Goal: Task Accomplishment & Management: Manage account settings

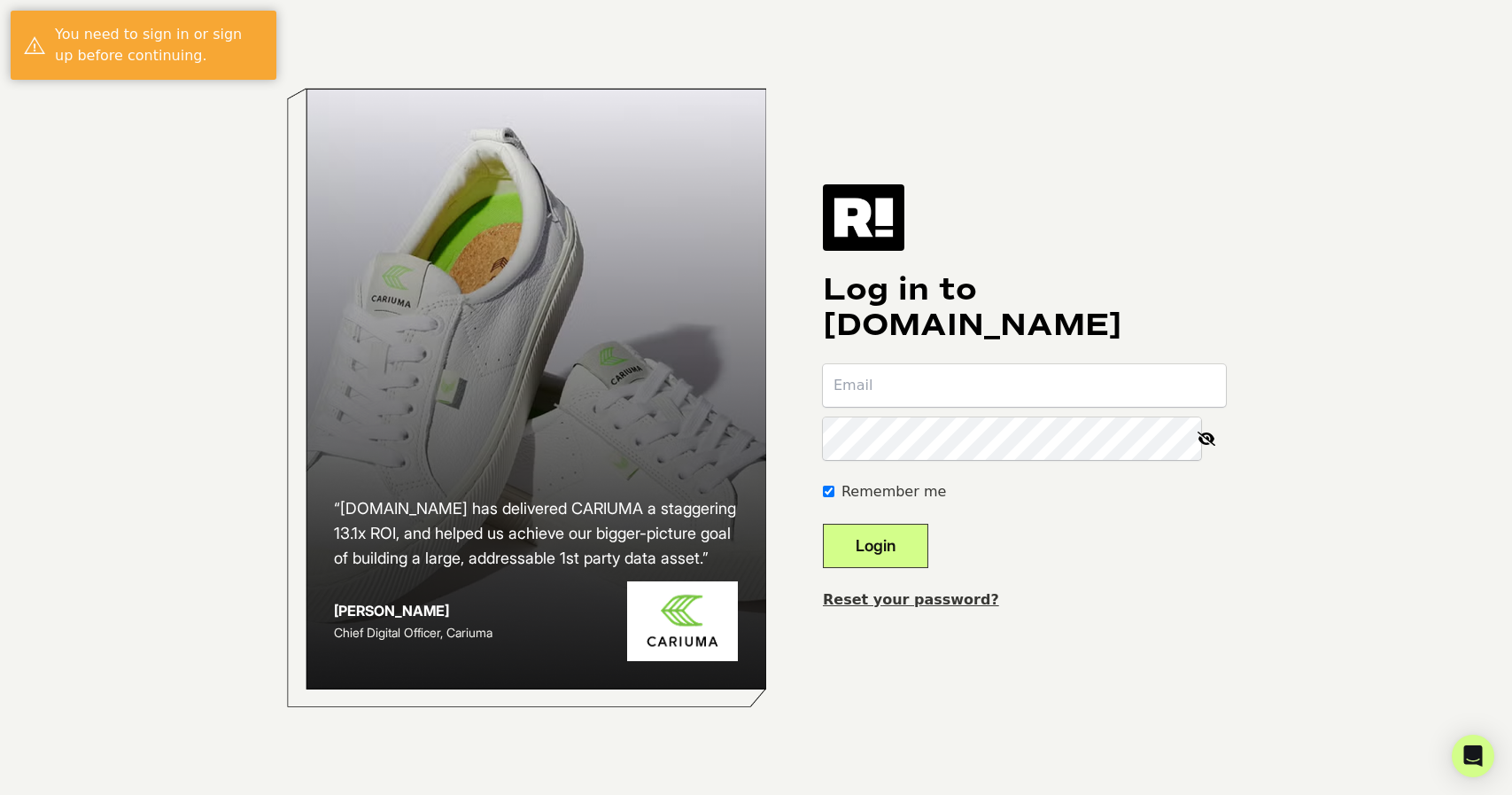
click at [933, 382] on input "email" at bounding box center [1025, 385] width 403 height 43
click at [942, 387] on input "email" at bounding box center [1025, 385] width 403 height 43
click at [990, 467] on form "Remember me Login" at bounding box center [1025, 465] width 403 height 204
click at [893, 540] on button "Login" at bounding box center [876, 546] width 106 height 45
click at [988, 385] on input "email" at bounding box center [1025, 385] width 403 height 43
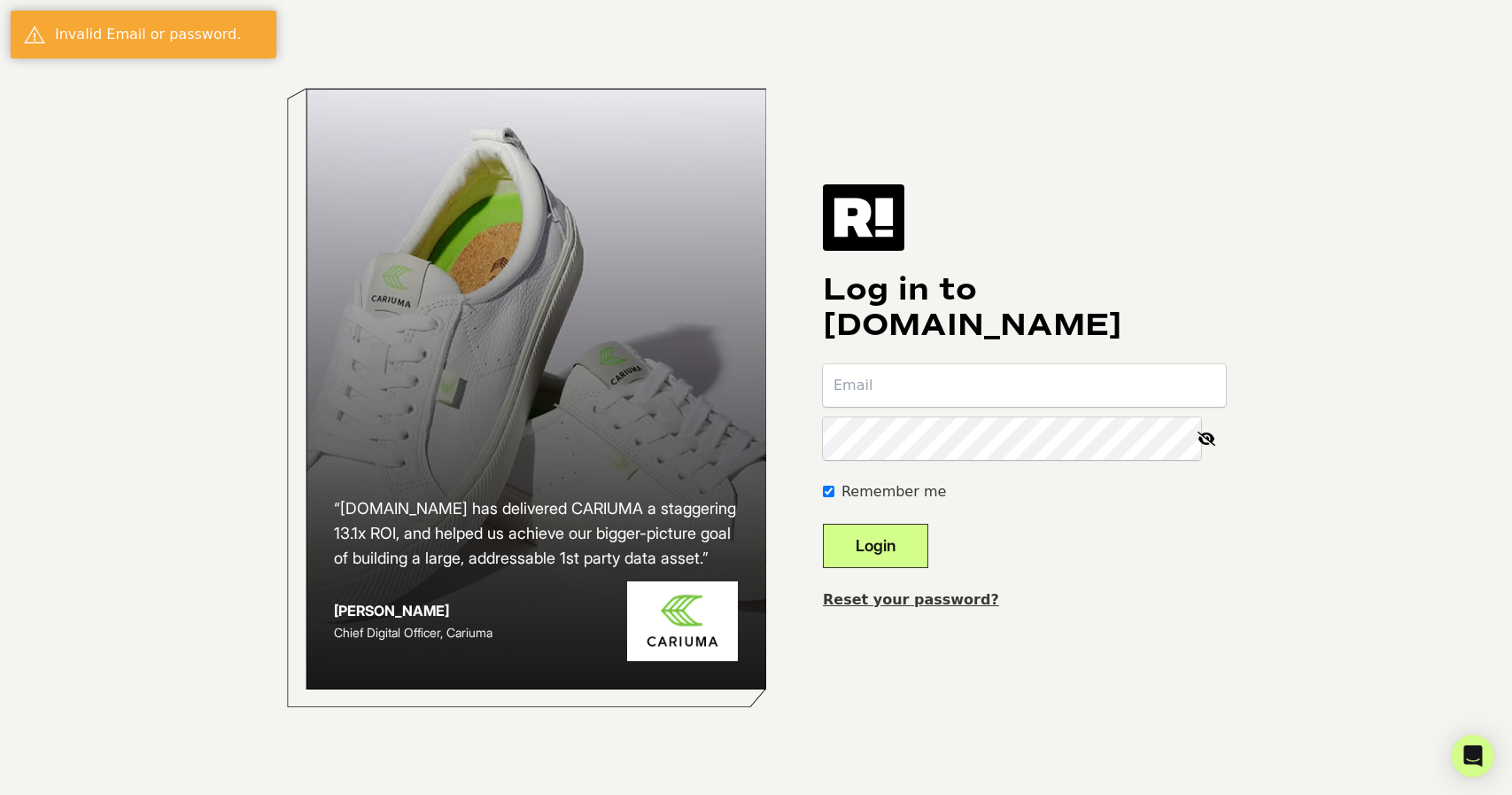
type input "jordyn@crownaffair.com"
click at [918, 550] on button "Login" at bounding box center [876, 546] width 106 height 45
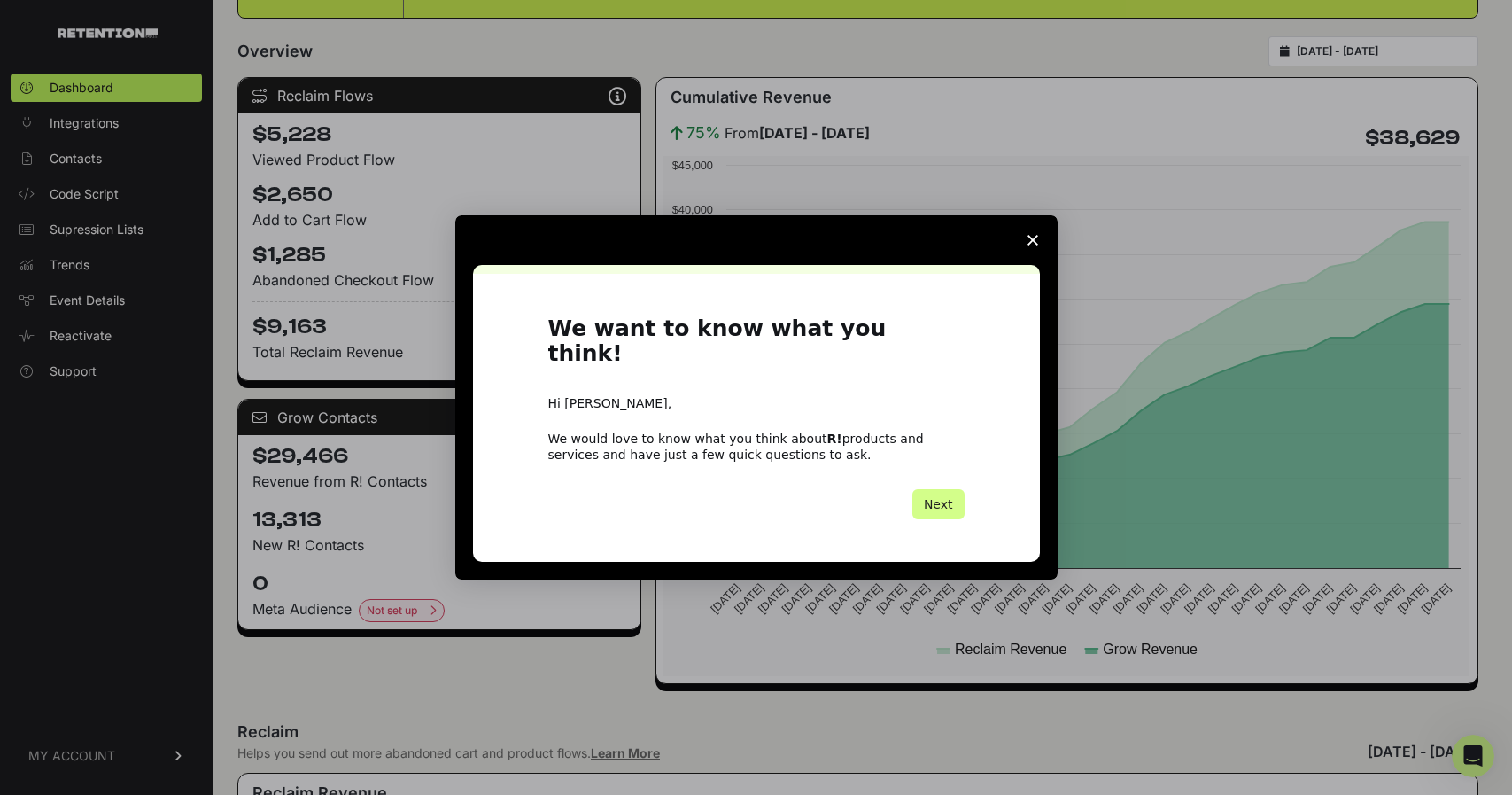
scroll to position [303, 0]
click at [1032, 246] on icon "Close survey" at bounding box center [1033, 240] width 11 height 11
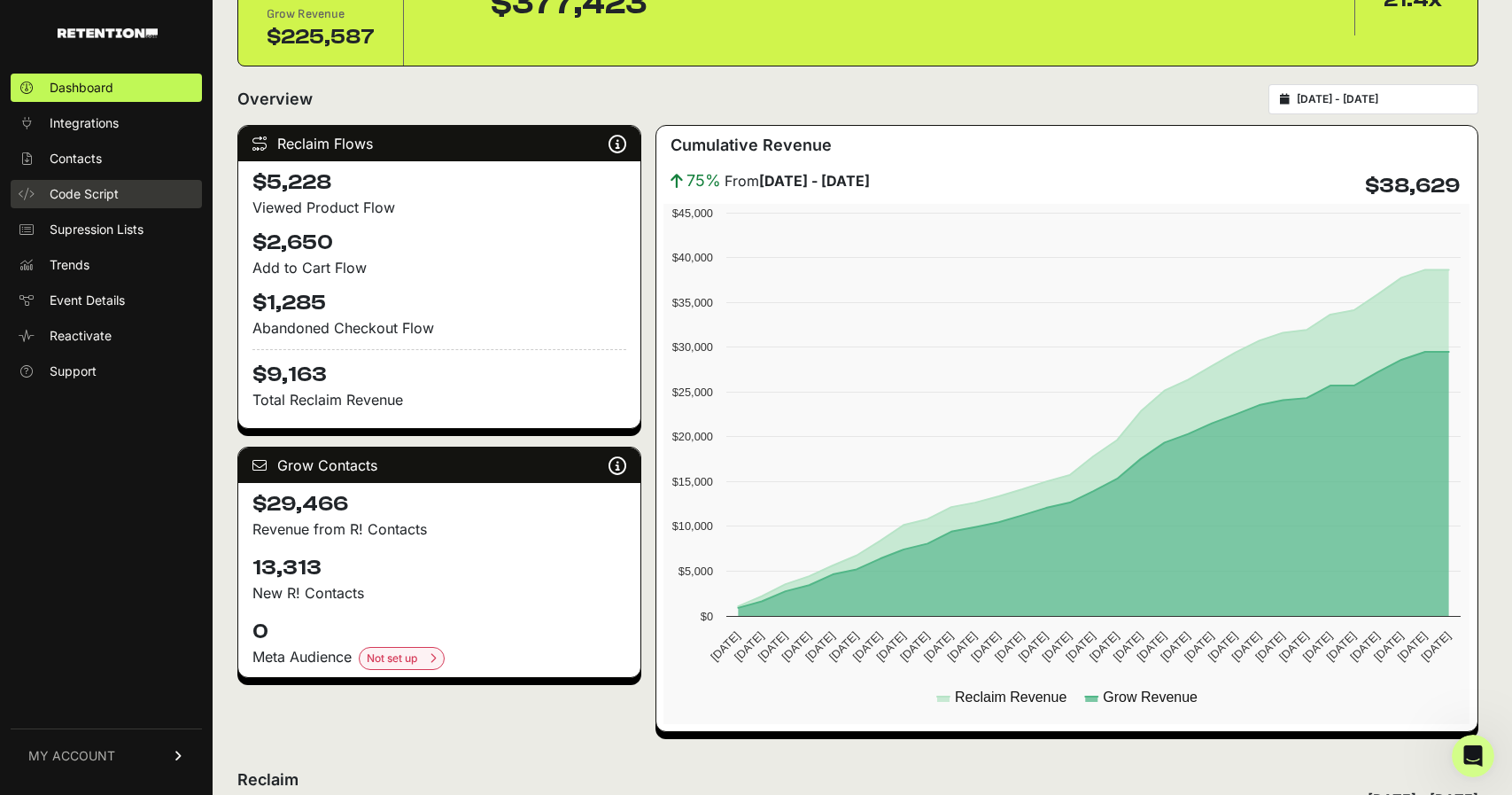
scroll to position [0, 0]
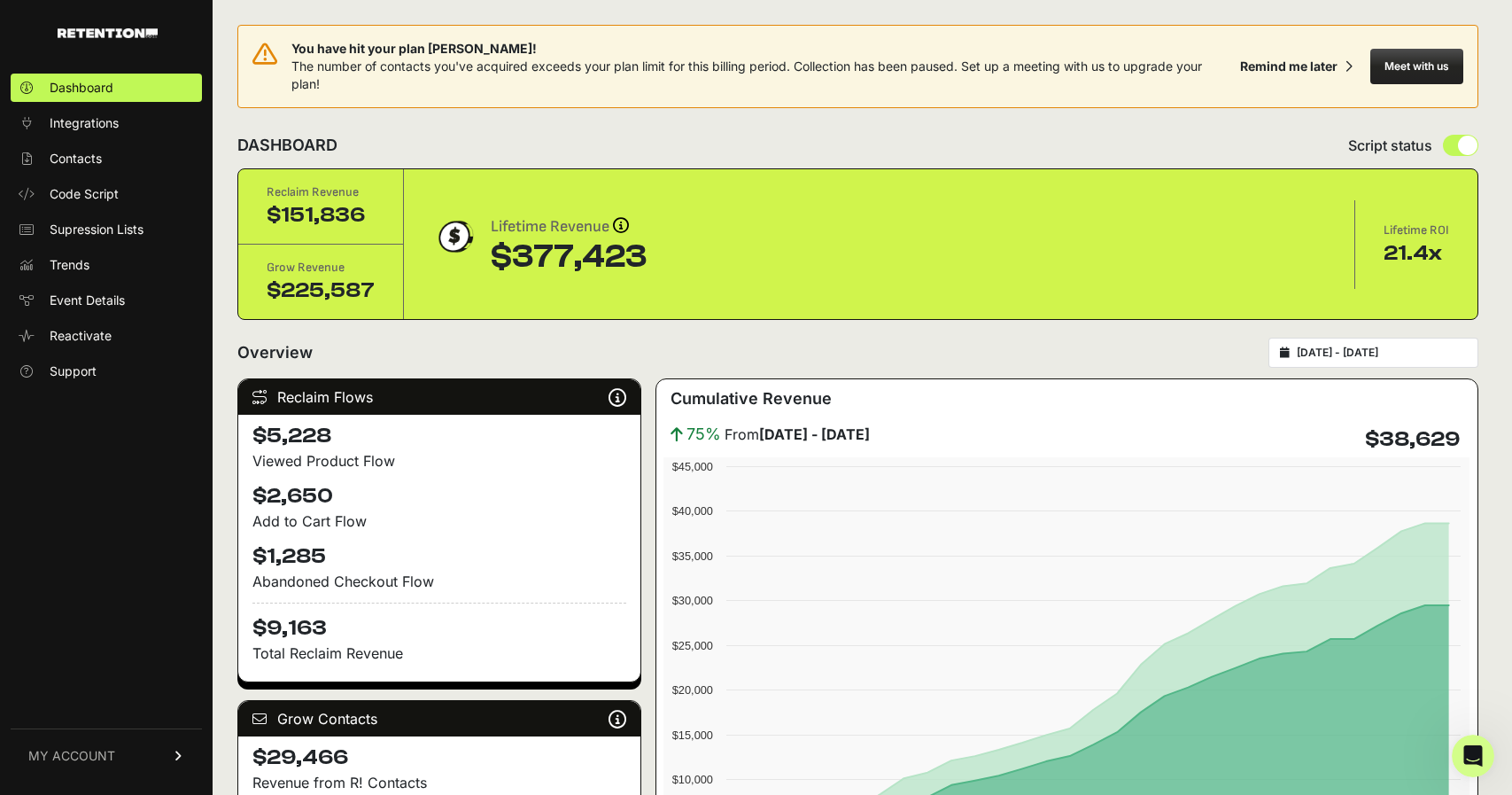
click at [61, 755] on span "MY ACCOUNT" at bounding box center [71, 755] width 87 height 17
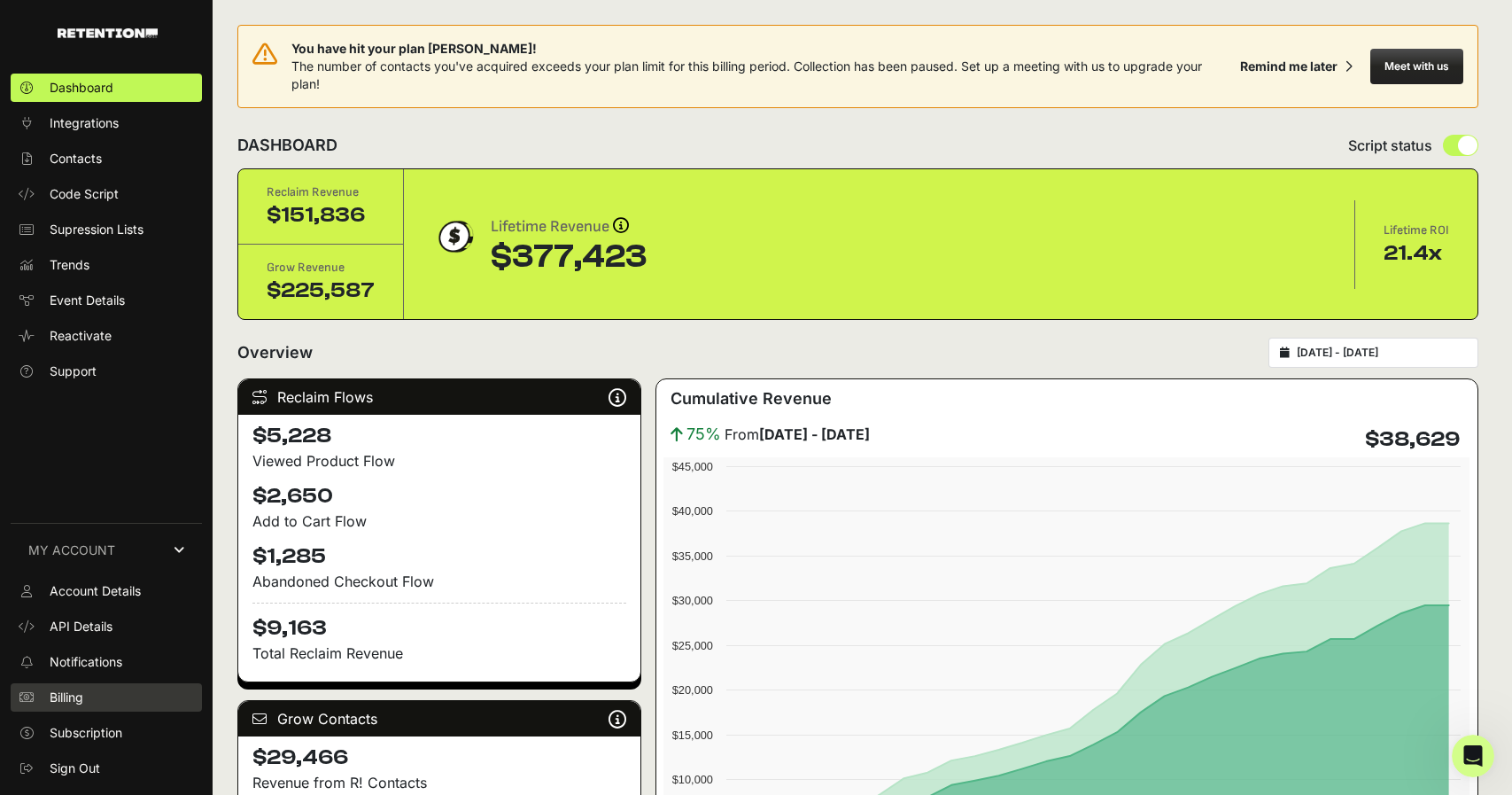
click at [111, 702] on link "Billing" at bounding box center [107, 696] width 192 height 28
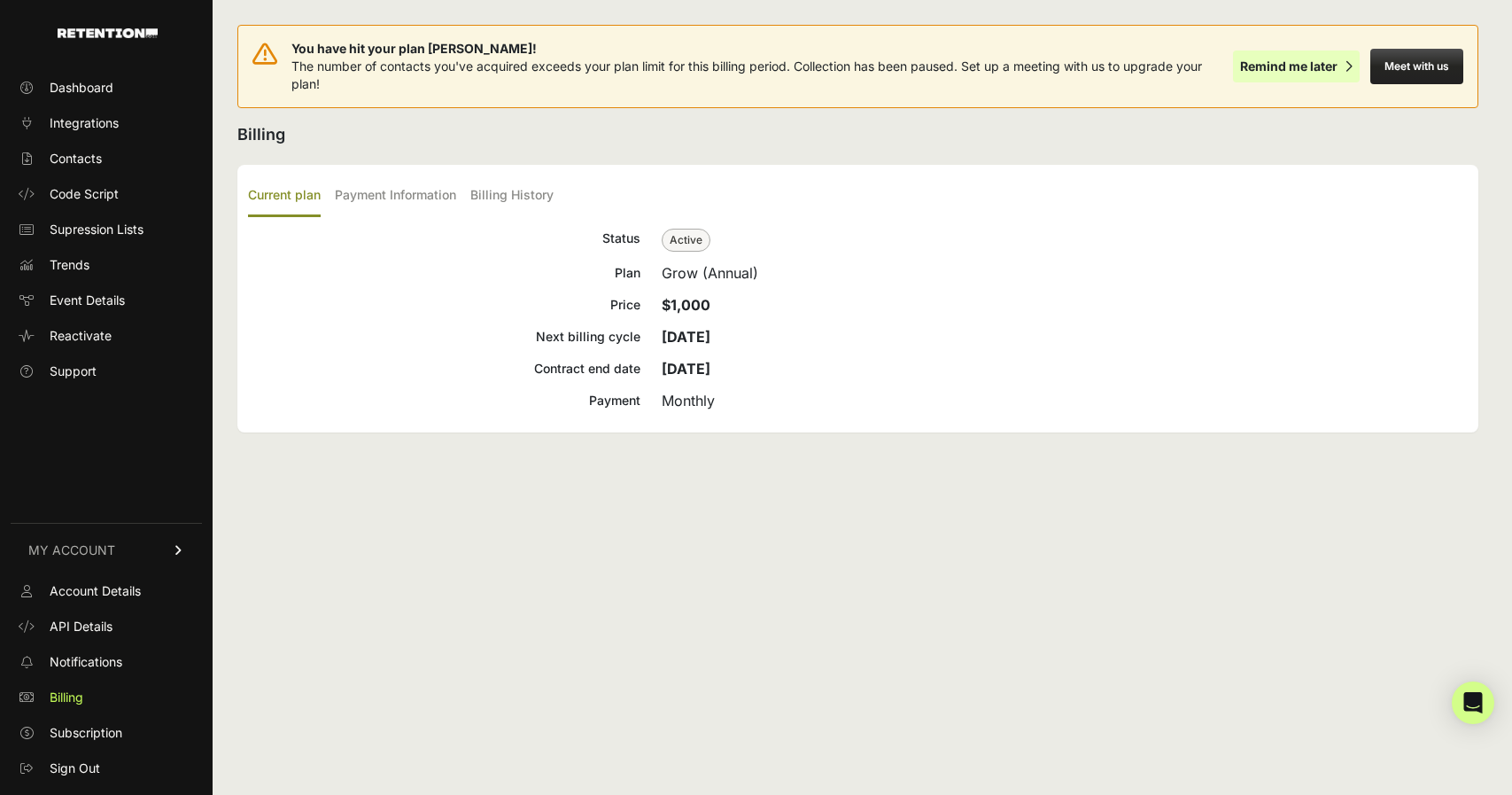
click at [1328, 65] on div "Remind me later" at bounding box center [1288, 66] width 98 height 17
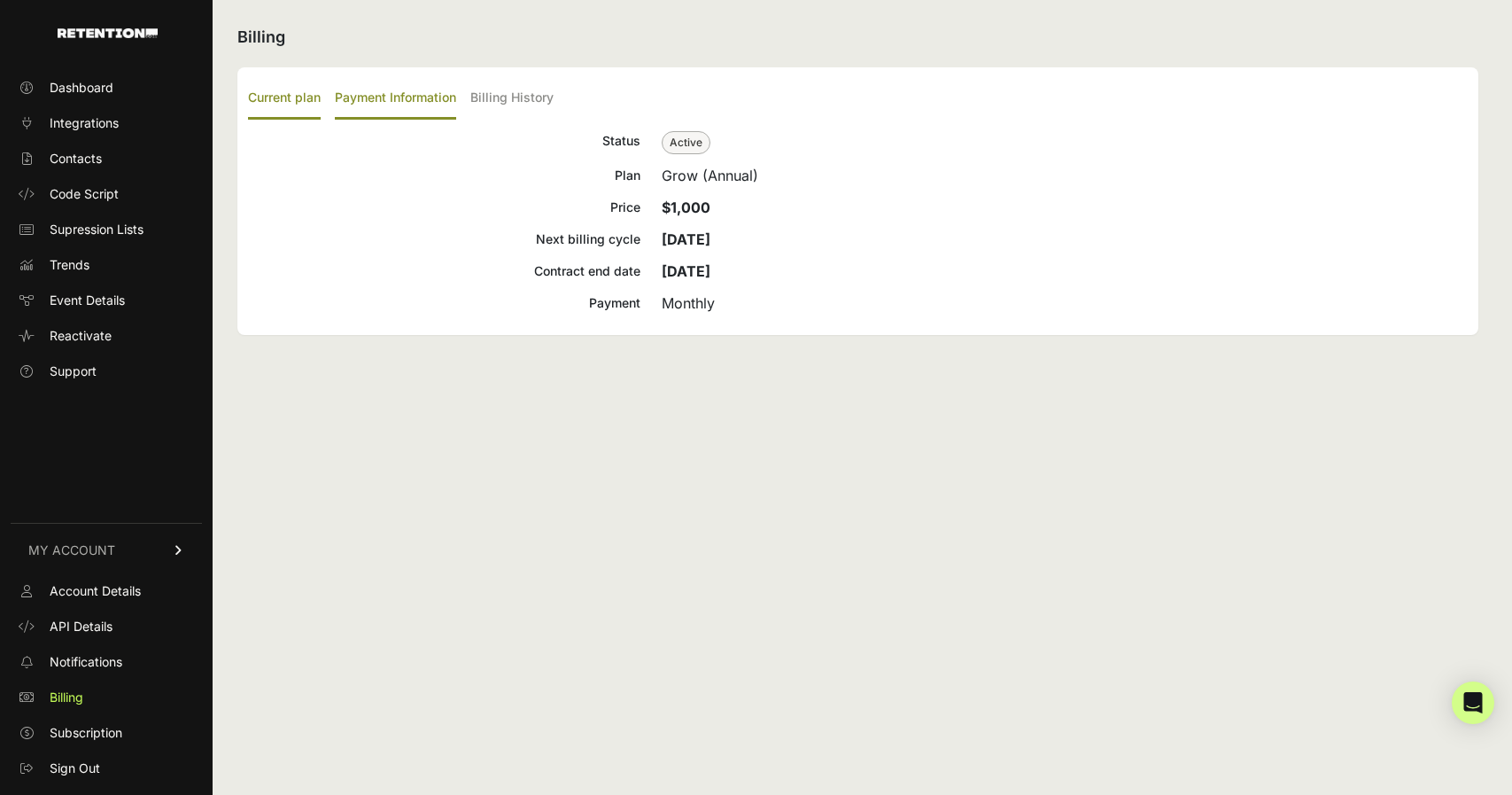
click at [419, 89] on label "Payment Information" at bounding box center [395, 99] width 121 height 42
click at [0, 0] on input "Payment Information" at bounding box center [0, 0] width 0 height 0
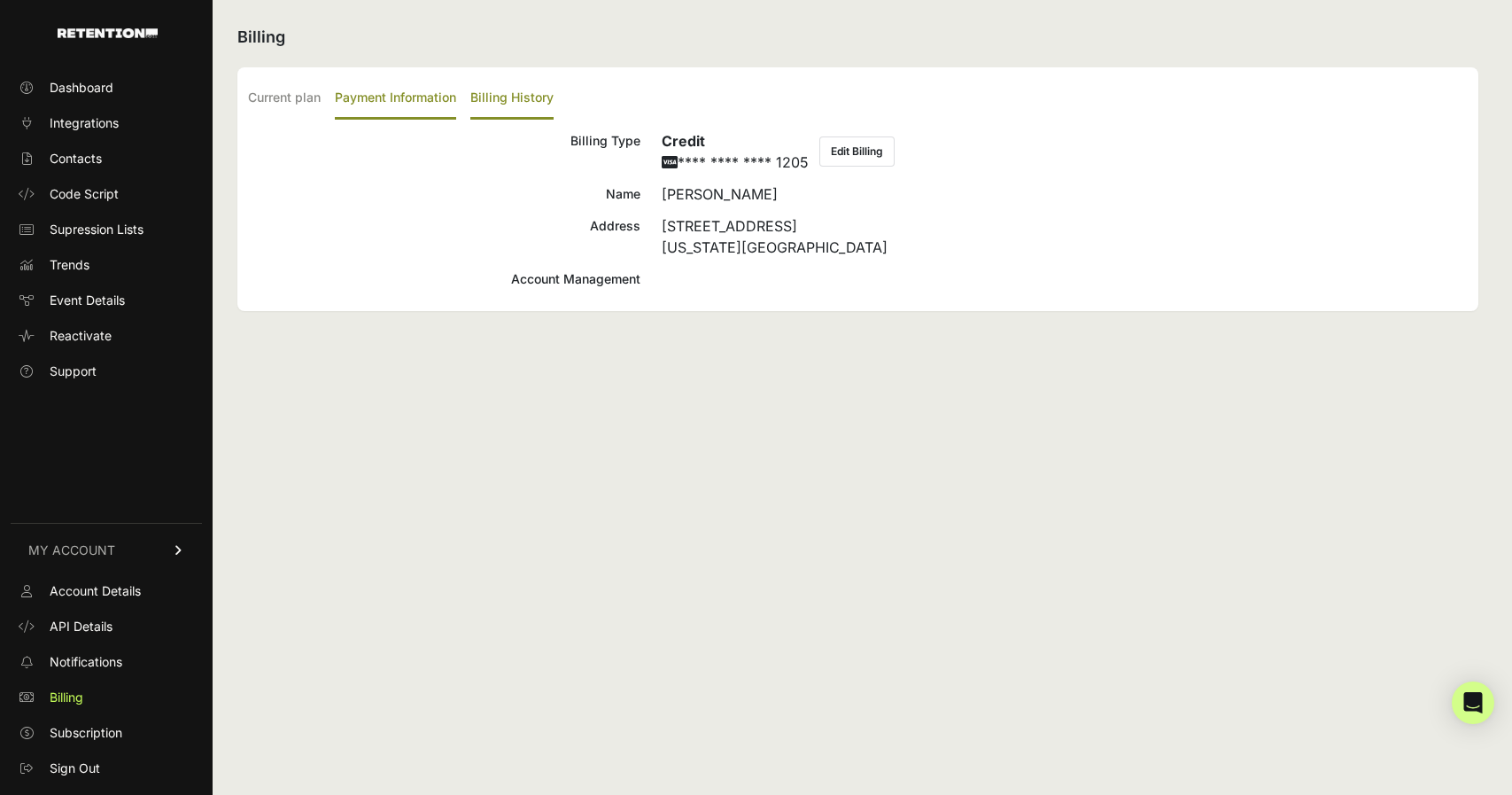
click at [527, 95] on label "Billing History" at bounding box center [511, 99] width 83 height 42
click at [0, 0] on input "Billing History" at bounding box center [0, 0] width 0 height 0
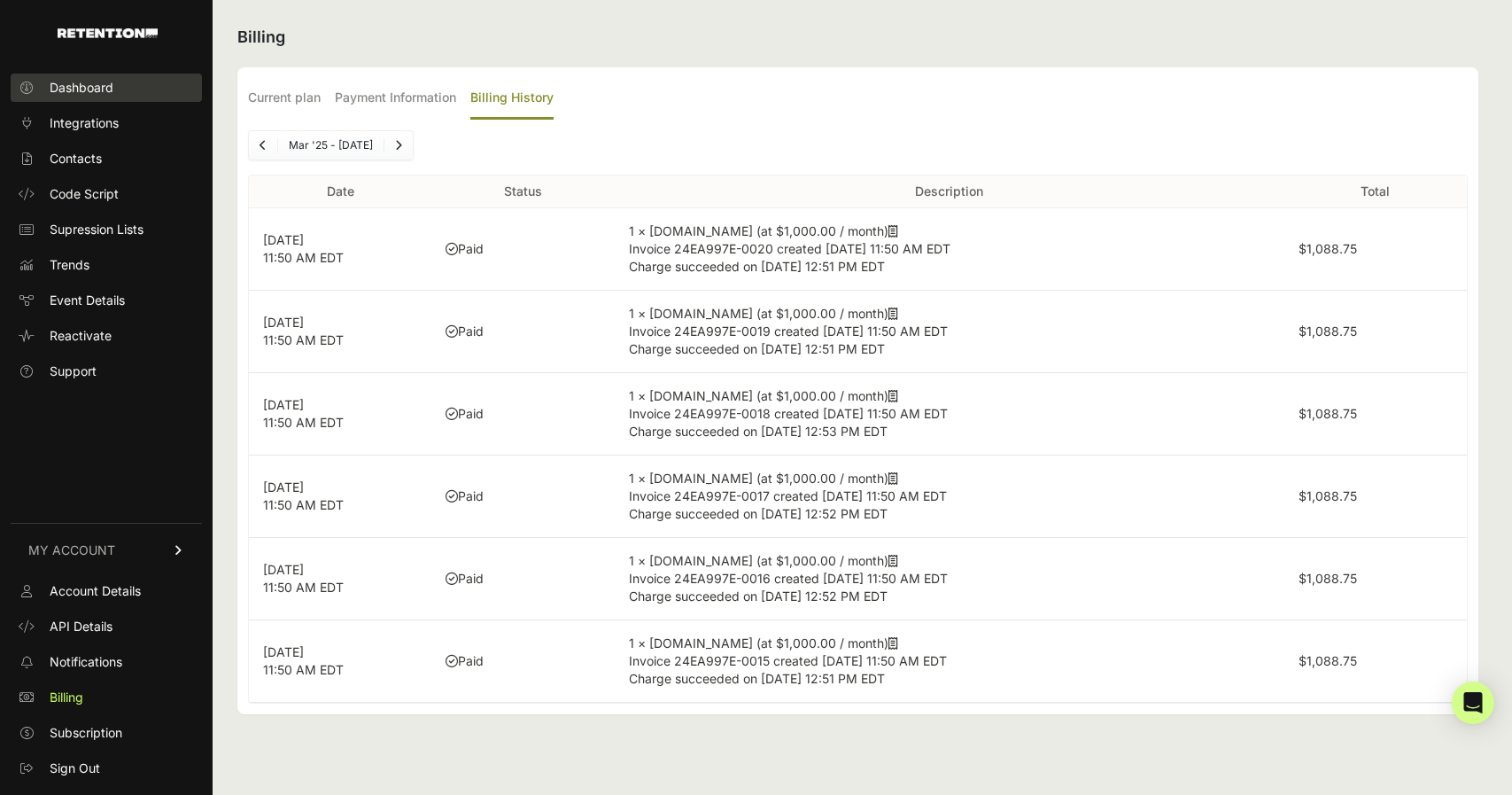
click at [67, 87] on span "Dashboard" at bounding box center [81, 87] width 64 height 17
